Goal: Communication & Community: Share content

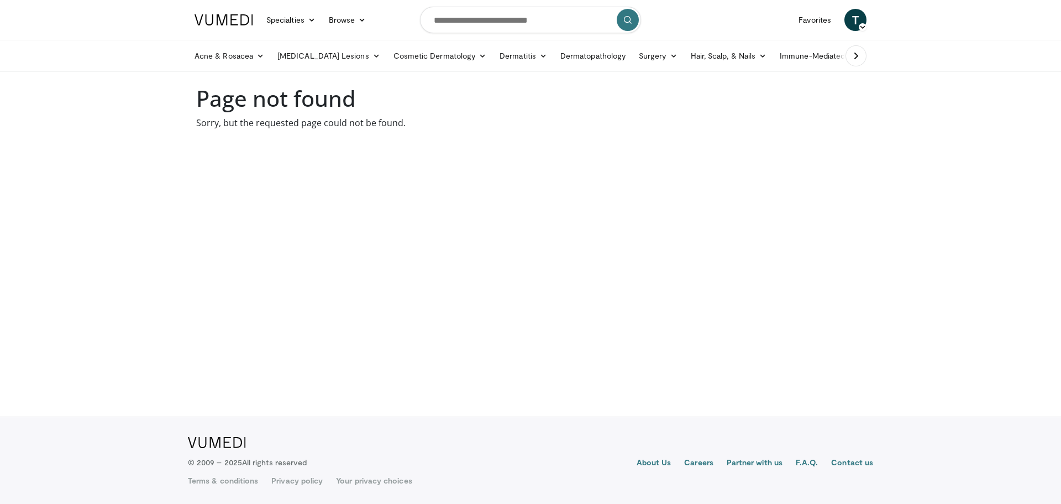
click at [598, 285] on body "Specialties Adult & Family Medicine Allergy, Asthma, Immunology Anesthesiology …" at bounding box center [530, 252] width 1061 height 504
drag, startPoint x: 707, startPoint y: 275, endPoint x: 724, endPoint y: 261, distance: 21.9
click at [707, 275] on body "Specialties Adult & Family Medicine Allergy, Asthma, Immunology Anesthesiology …" at bounding box center [530, 252] width 1061 height 504
click at [847, 15] on span "T" at bounding box center [856, 20] width 22 height 22
drag, startPoint x: 541, startPoint y: 153, endPoint x: 918, endPoint y: 3, distance: 405.7
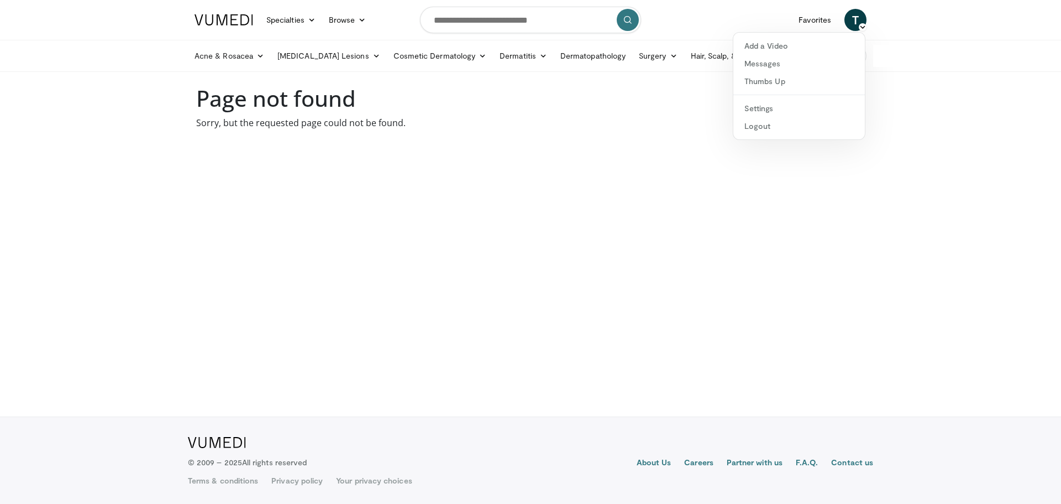
click at [541, 153] on body "Specialties Adult & Family Medicine Allergy, Asthma, Immunology Anesthesiology …" at bounding box center [530, 252] width 1061 height 504
click at [632, 227] on body "Specialties Adult & Family Medicine Allergy, Asthma, Immunology Anesthesiology …" at bounding box center [530, 252] width 1061 height 504
drag, startPoint x: 378, startPoint y: 229, endPoint x: 429, endPoint y: 183, distance: 68.9
click at [378, 228] on body "Specialties Adult & Family Medicine Allergy, Asthma, Immunology Anesthesiology …" at bounding box center [530, 252] width 1061 height 504
click at [467, 19] on input "Search topics, interventions" at bounding box center [530, 20] width 221 height 27
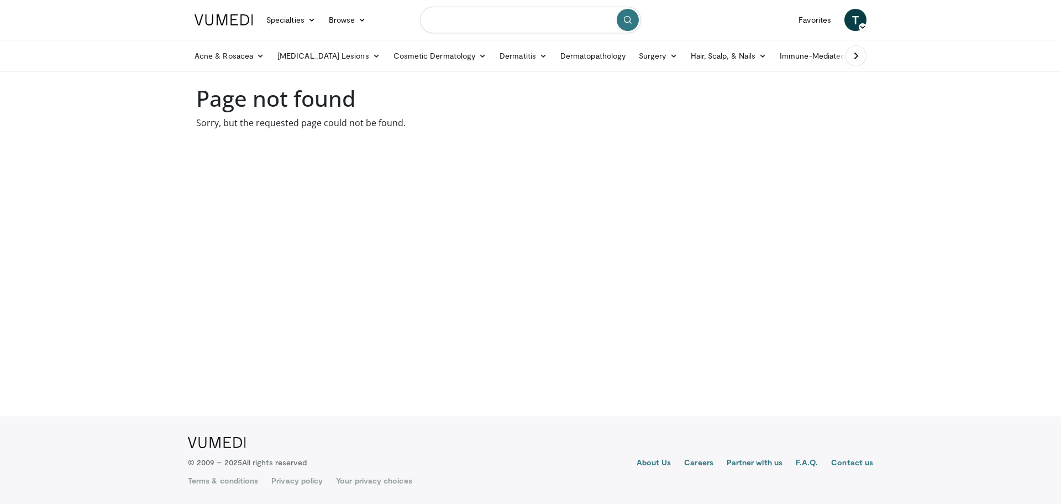
click at [469, 23] on input "Search topics, interventions" at bounding box center [530, 20] width 221 height 27
type input "**********"
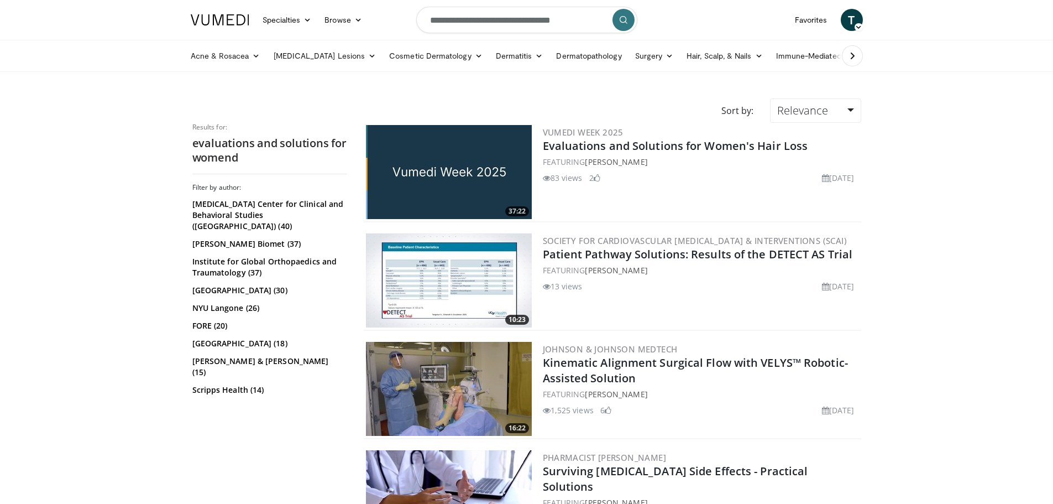
click at [435, 182] on img at bounding box center [449, 172] width 166 height 94
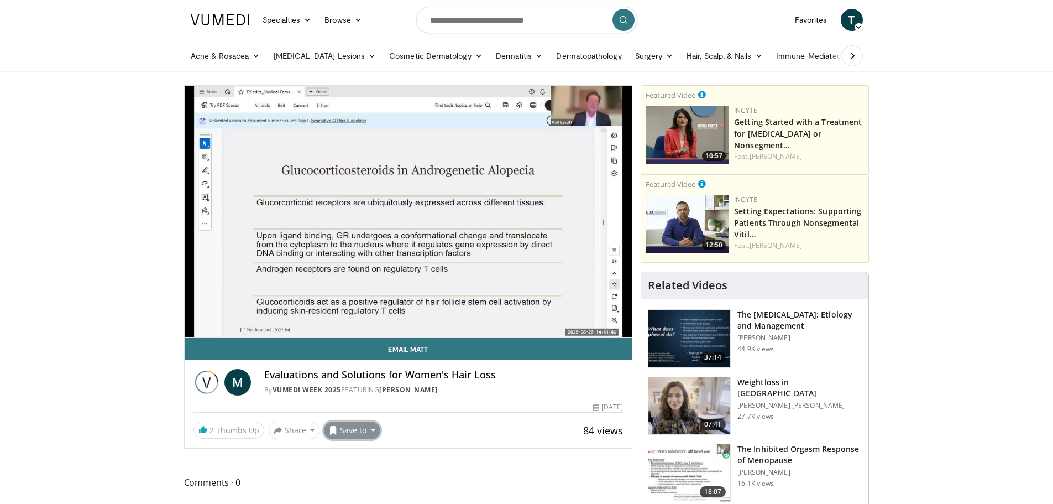
click at [353, 432] on button "Save to" at bounding box center [352, 430] width 56 height 18
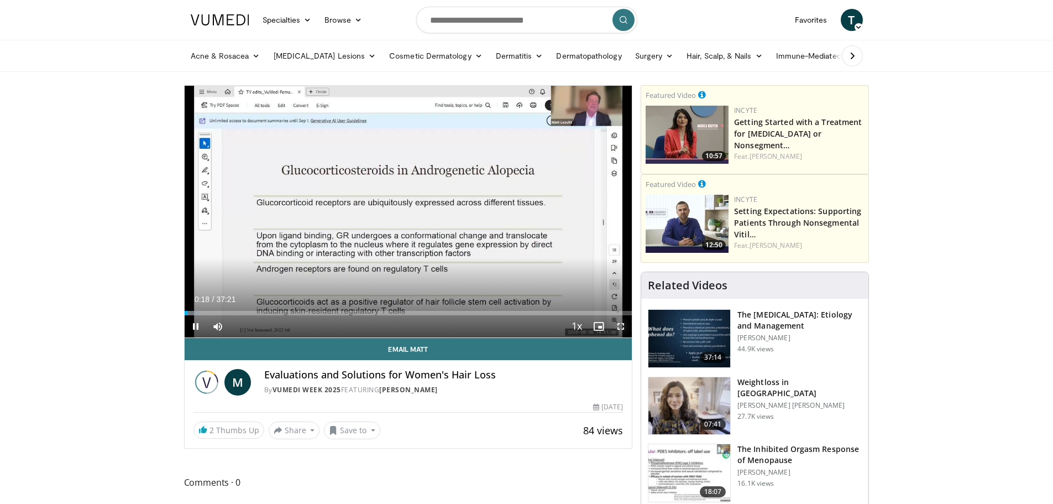
click at [623, 328] on span "Video Player" at bounding box center [621, 326] width 22 height 22
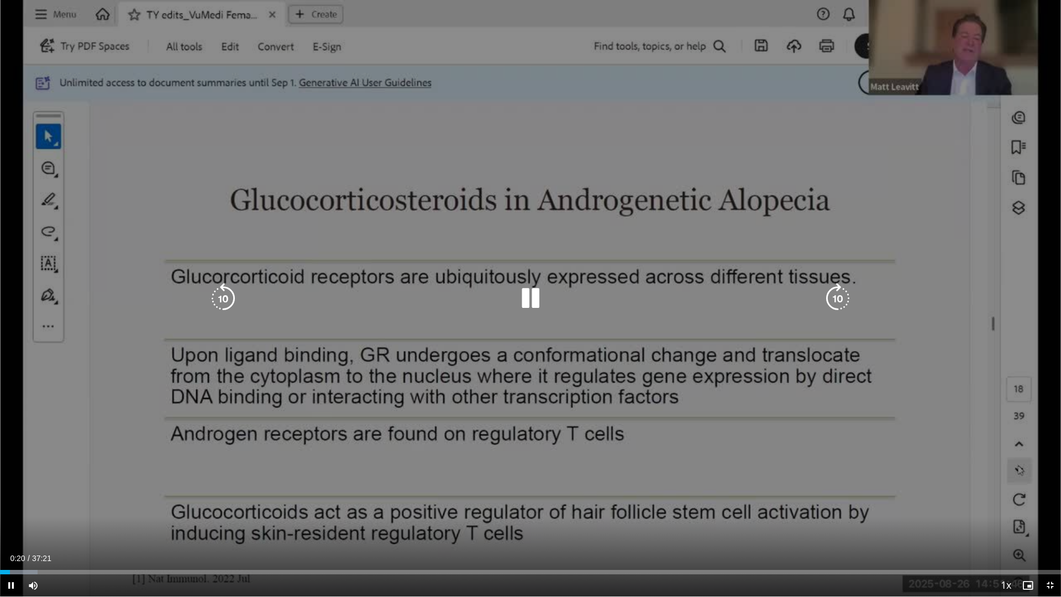
click at [308, 322] on div "10 seconds Tap to unmute" at bounding box center [530, 298] width 1061 height 596
click at [749, 142] on div "10 seconds Tap to unmute" at bounding box center [530, 298] width 1061 height 596
click at [1051, 4] on div "10 seconds Tap to unmute" at bounding box center [530, 298] width 1061 height 596
drag, startPoint x: 492, startPoint y: 190, endPoint x: 501, endPoint y: 185, distance: 10.4
click at [497, 187] on div "10 seconds Tap to unmute" at bounding box center [530, 298] width 1061 height 596
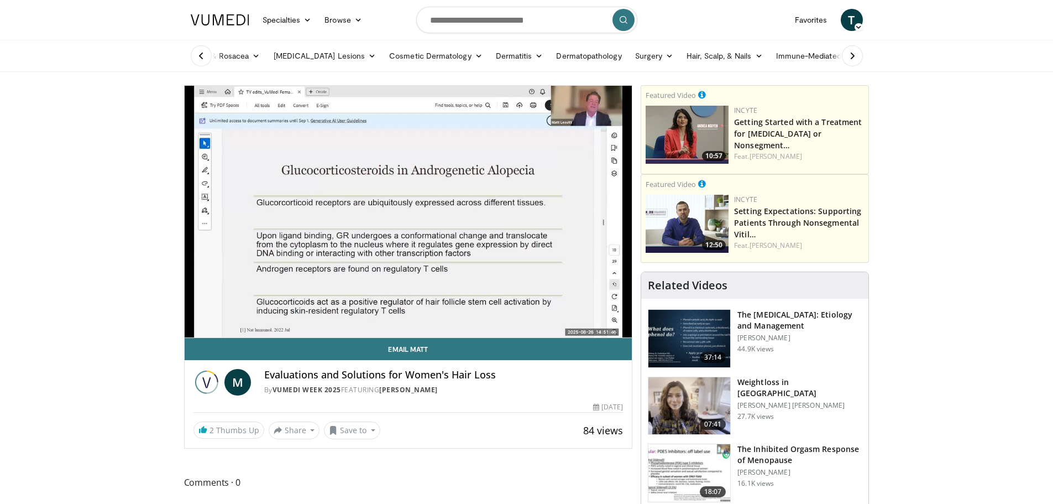
click at [846, 22] on span "T" at bounding box center [852, 20] width 22 height 22
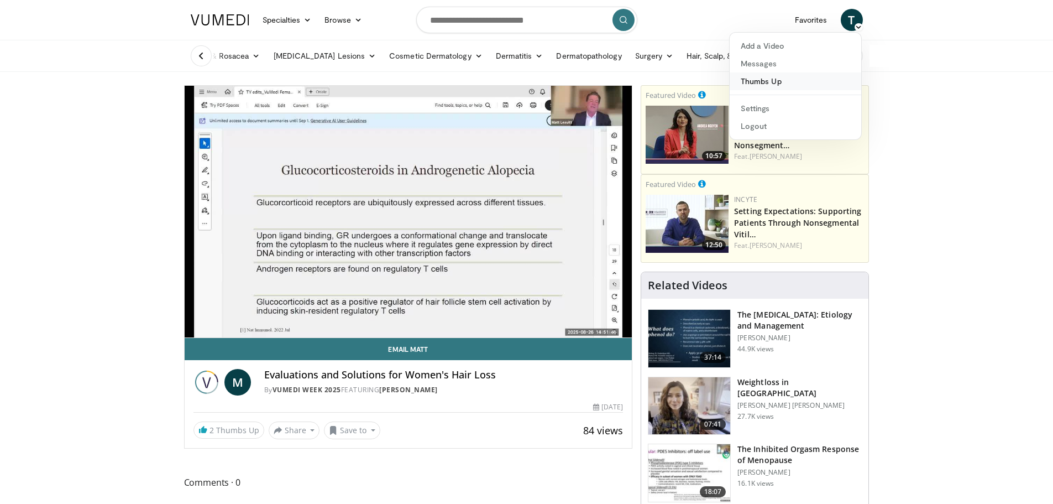
click at [756, 81] on link "Thumbs Up" at bounding box center [796, 81] width 132 height 18
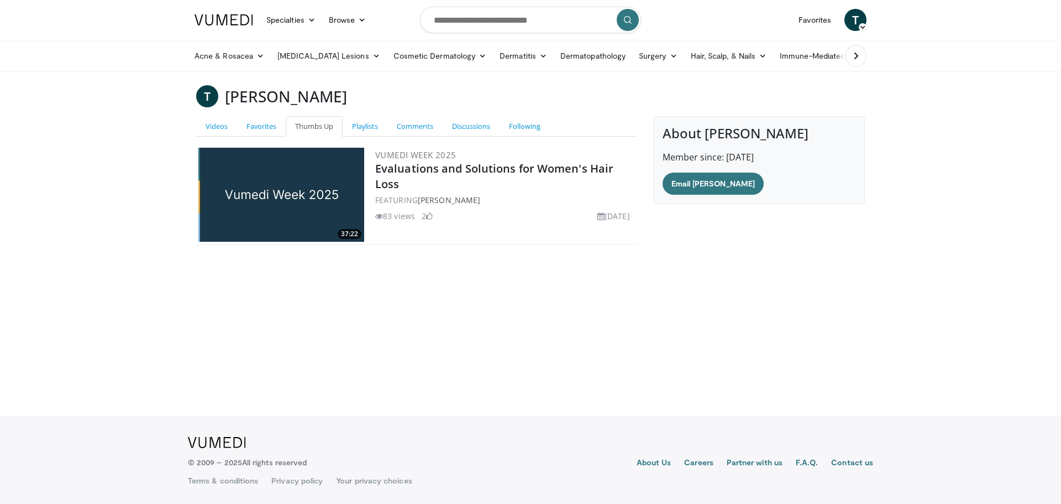
drag, startPoint x: 250, startPoint y: 223, endPoint x: 170, endPoint y: 260, distance: 88.0
click at [169, 260] on body "Specialties Adult & Family Medicine Allergy, Asthma, Immunology Anesthesiology …" at bounding box center [530, 252] width 1061 height 504
click at [262, 130] on link "Favorites" at bounding box center [261, 126] width 49 height 20
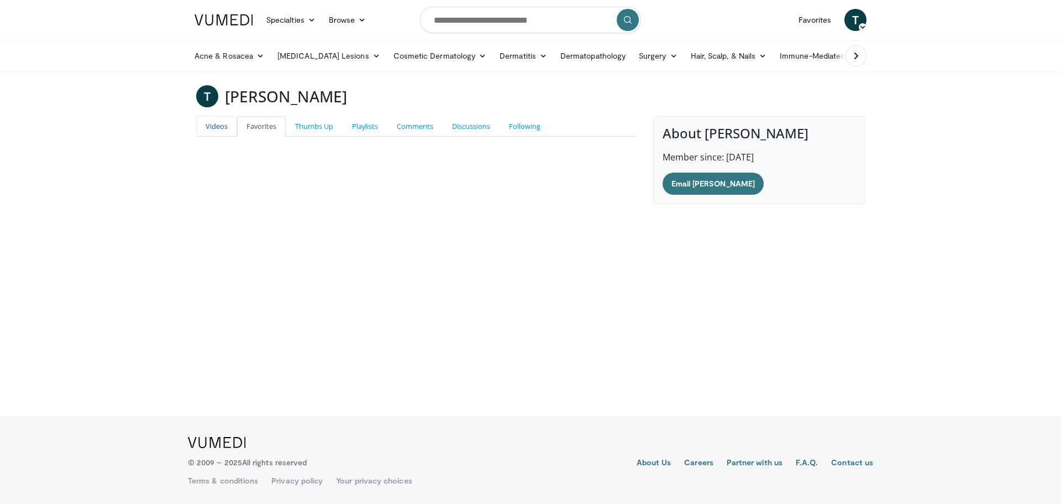
click at [220, 124] on link "Videos" at bounding box center [216, 126] width 41 height 20
click at [250, 130] on link "Favorites" at bounding box center [261, 126] width 49 height 20
click at [297, 127] on link "Thumbs Up" at bounding box center [314, 126] width 57 height 20
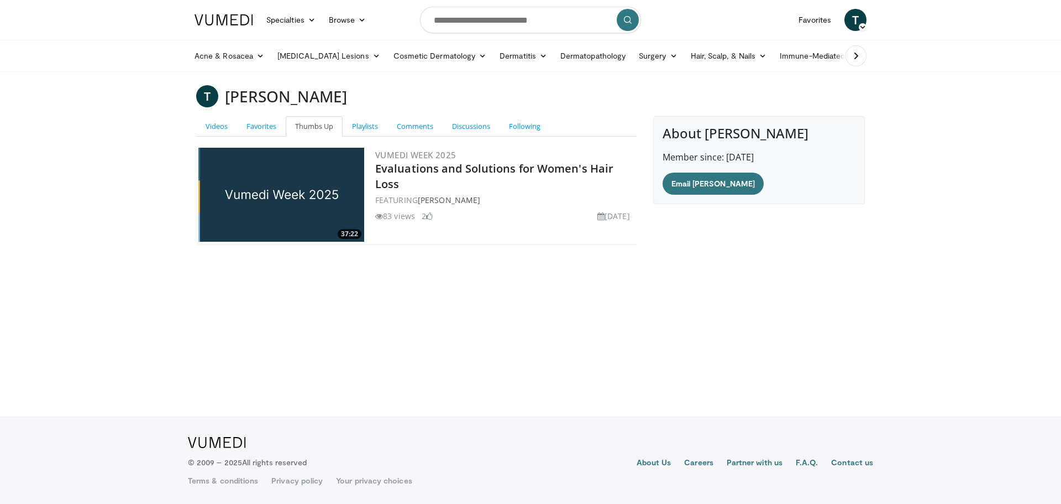
drag, startPoint x: 308, startPoint y: 189, endPoint x: 272, endPoint y: 189, distance: 36.5
click at [272, 189] on img at bounding box center [281, 195] width 166 height 94
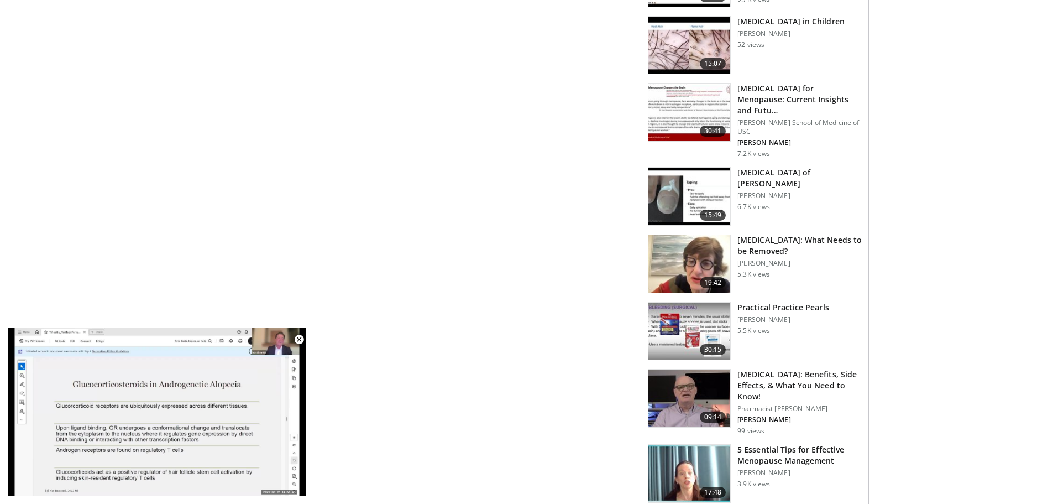
scroll to position [881, 0]
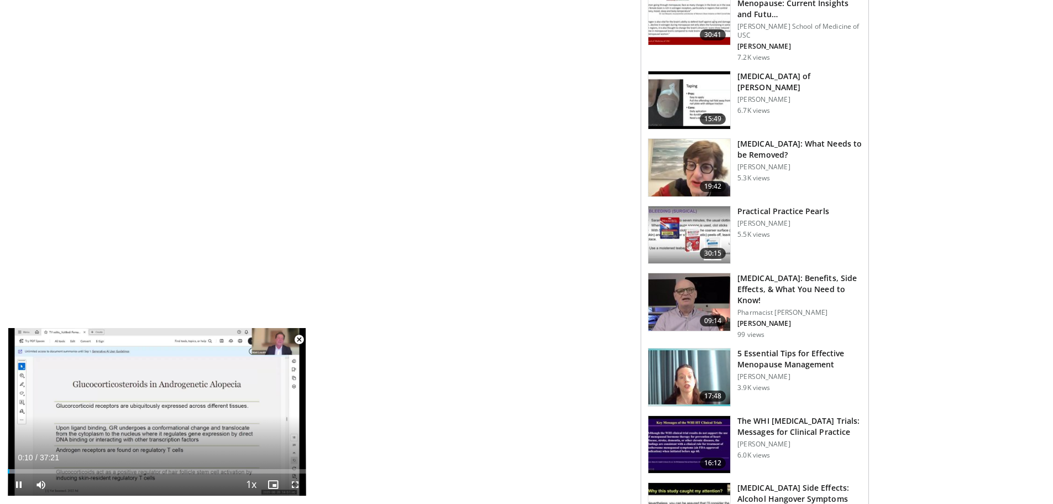
click at [299, 340] on span "Video Player" at bounding box center [299, 339] width 22 height 22
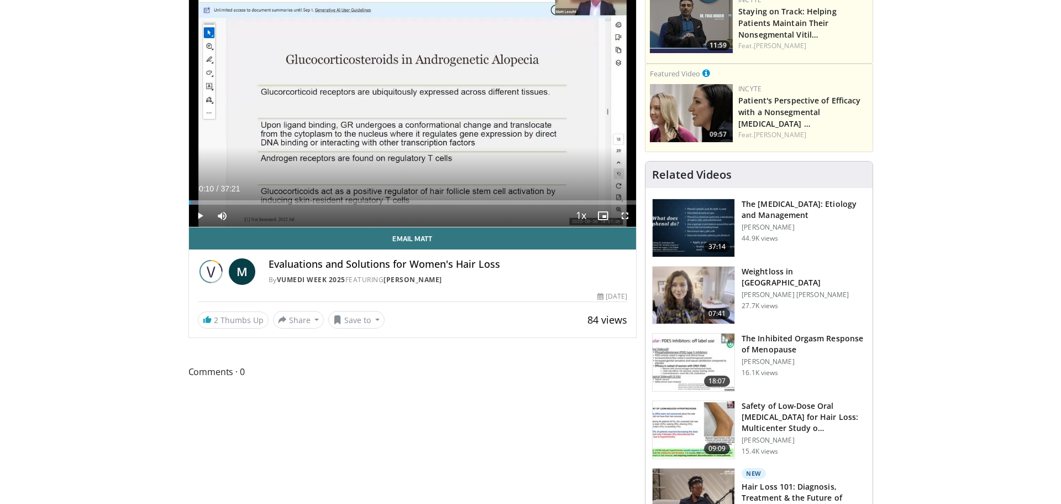
scroll to position [0, 0]
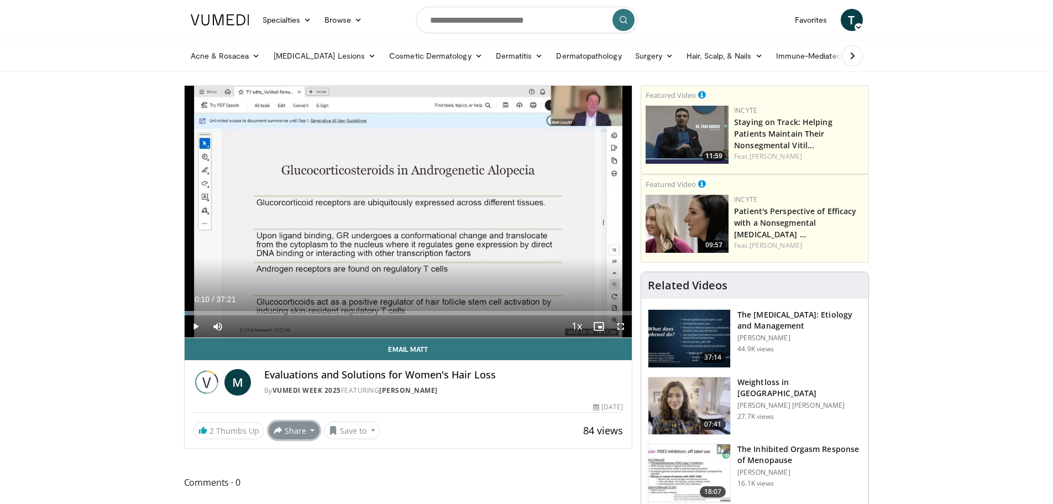
click at [296, 431] on button "Share" at bounding box center [294, 430] width 51 height 18
click at [284, 366] on span at bounding box center [284, 366] width 6 height 6
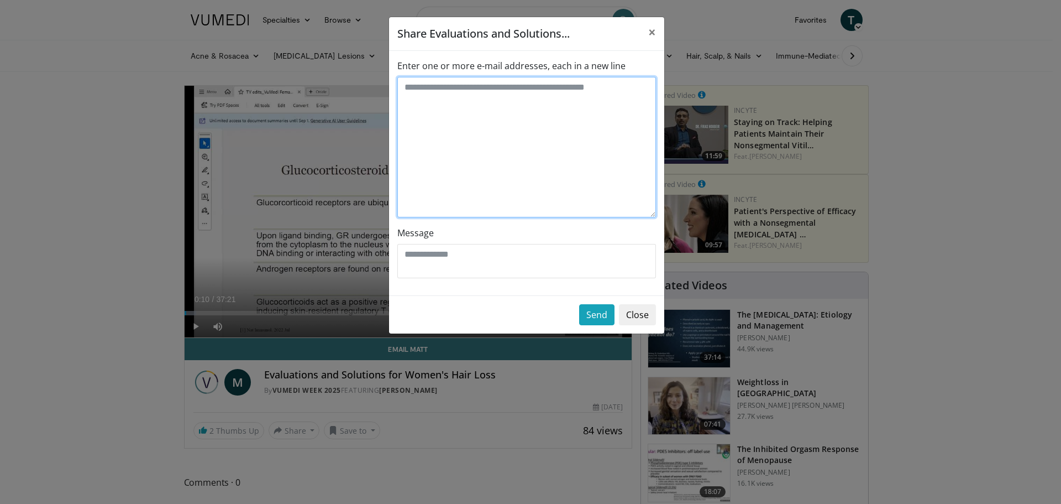
click at [525, 92] on textarea "Enter one or more e-mail addresses, each in a new line" at bounding box center [526, 147] width 259 height 140
click at [557, 159] on textarea "**********" at bounding box center [526, 147] width 259 height 140
type textarea "**********"
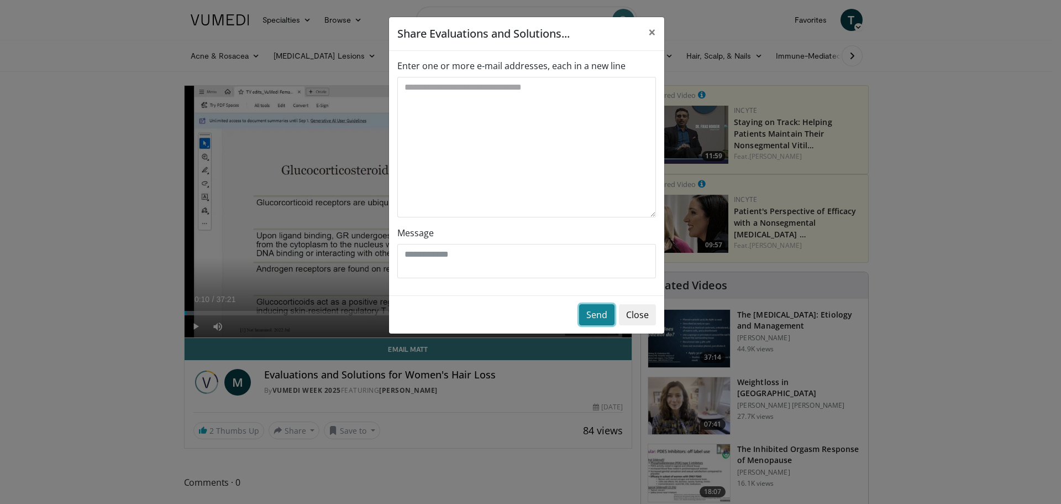
click at [598, 313] on button "Send" at bounding box center [596, 314] width 35 height 21
click at [491, 261] on textarea "Message" at bounding box center [526, 261] width 259 height 34
type textarea "**"
click at [594, 321] on button "Send" at bounding box center [596, 314] width 35 height 21
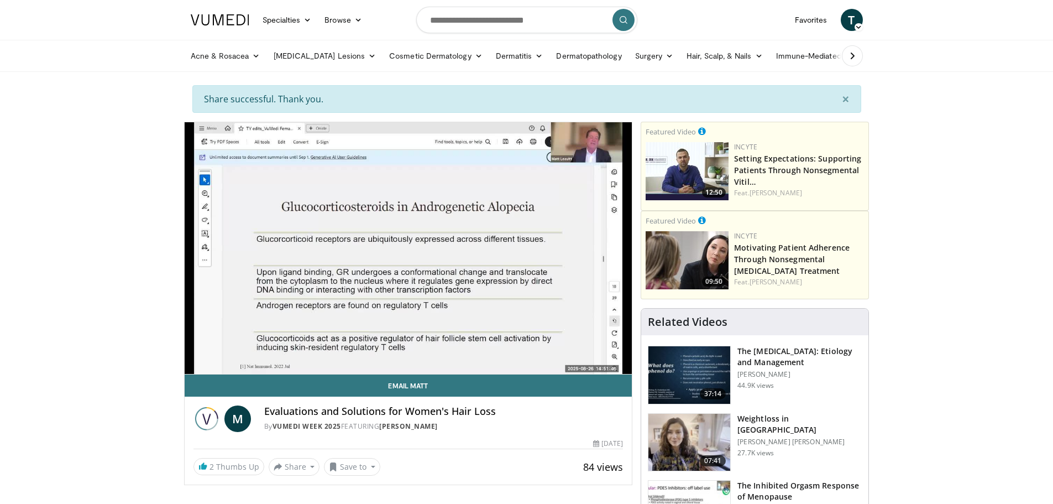
click at [297, 468] on button "Share" at bounding box center [294, 467] width 51 height 18
click at [301, 402] on span "E-mail" at bounding box center [294, 402] width 32 height 12
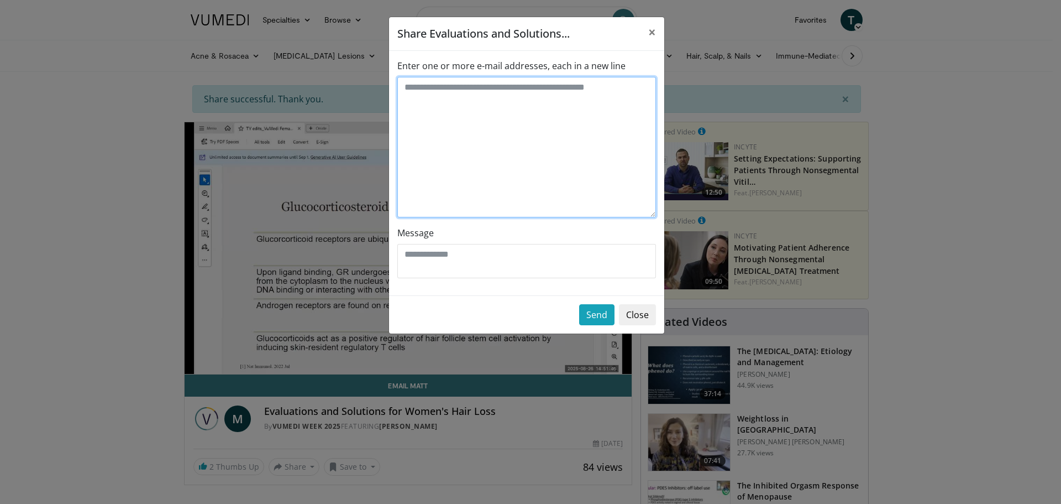
click at [526, 127] on textarea "Enter one or more e-mail addresses, each in a new line" at bounding box center [526, 147] width 259 height 140
type textarea "**********"
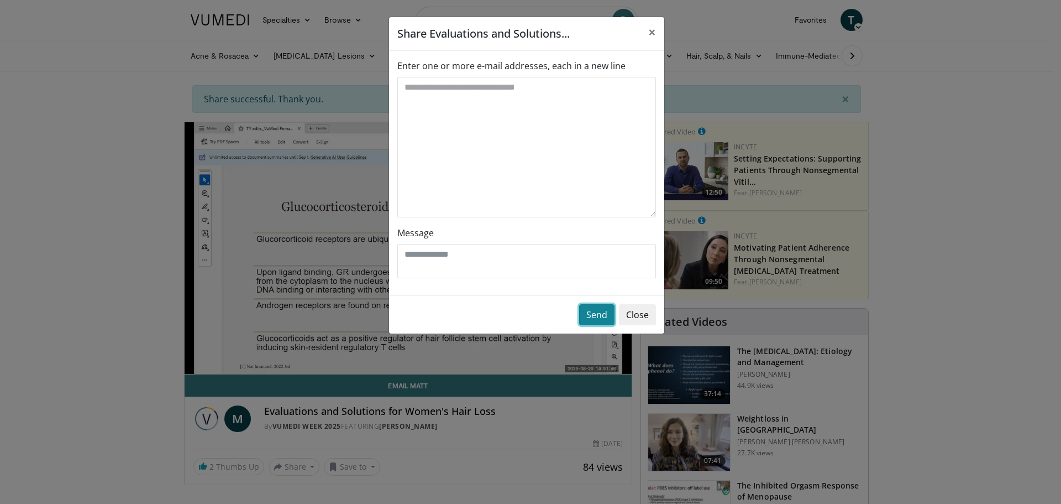
click at [593, 316] on button "Send" at bounding box center [596, 314] width 35 height 21
click at [447, 250] on textarea "Message" at bounding box center [526, 261] width 259 height 34
type textarea "**"
click at [594, 313] on button "Send" at bounding box center [596, 314] width 35 height 21
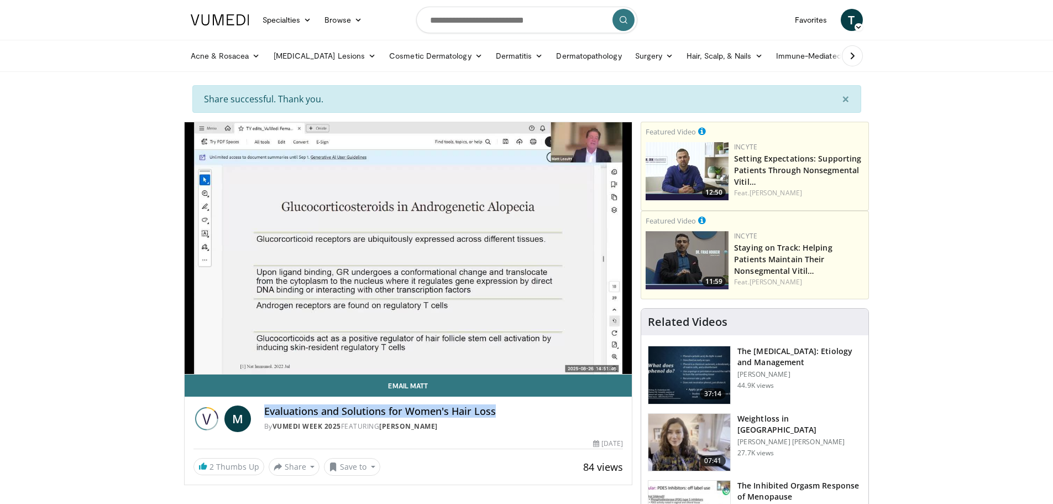
drag, startPoint x: 496, startPoint y: 412, endPoint x: 252, endPoint y: 410, distance: 243.8
click at [252, 410] on div "M Evaluations and Solutions for Women's Hair Loss By Vumedi Week 2025 FEATURING…" at bounding box center [408, 418] width 430 height 27
copy div "Evaluations and Solutions for Women's Hair Loss"
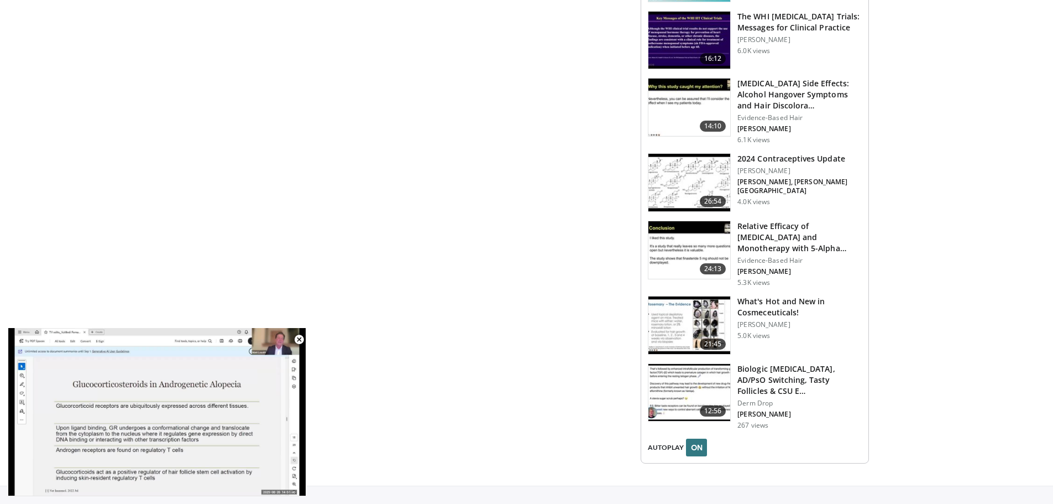
scroll to position [881, 0]
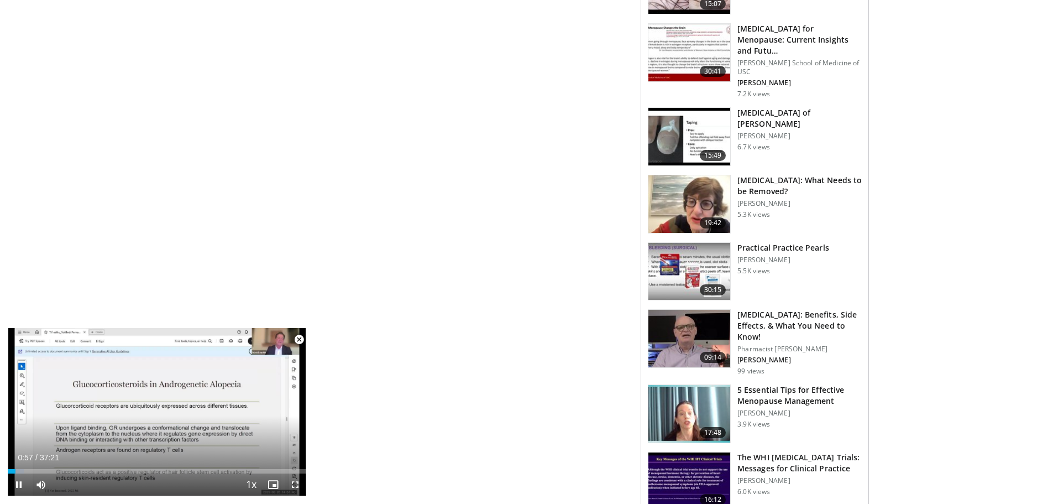
drag, startPoint x: 298, startPoint y: 340, endPoint x: 294, endPoint y: 336, distance: 5.9
click at [298, 340] on span "Video Player" at bounding box center [299, 339] width 22 height 22
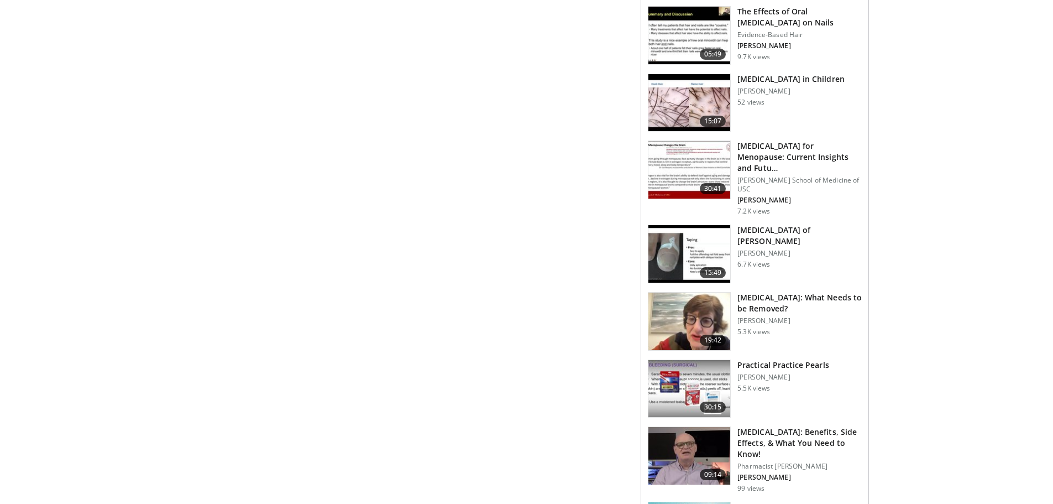
scroll to position [0, 0]
